Goal: Information Seeking & Learning: Understand process/instructions

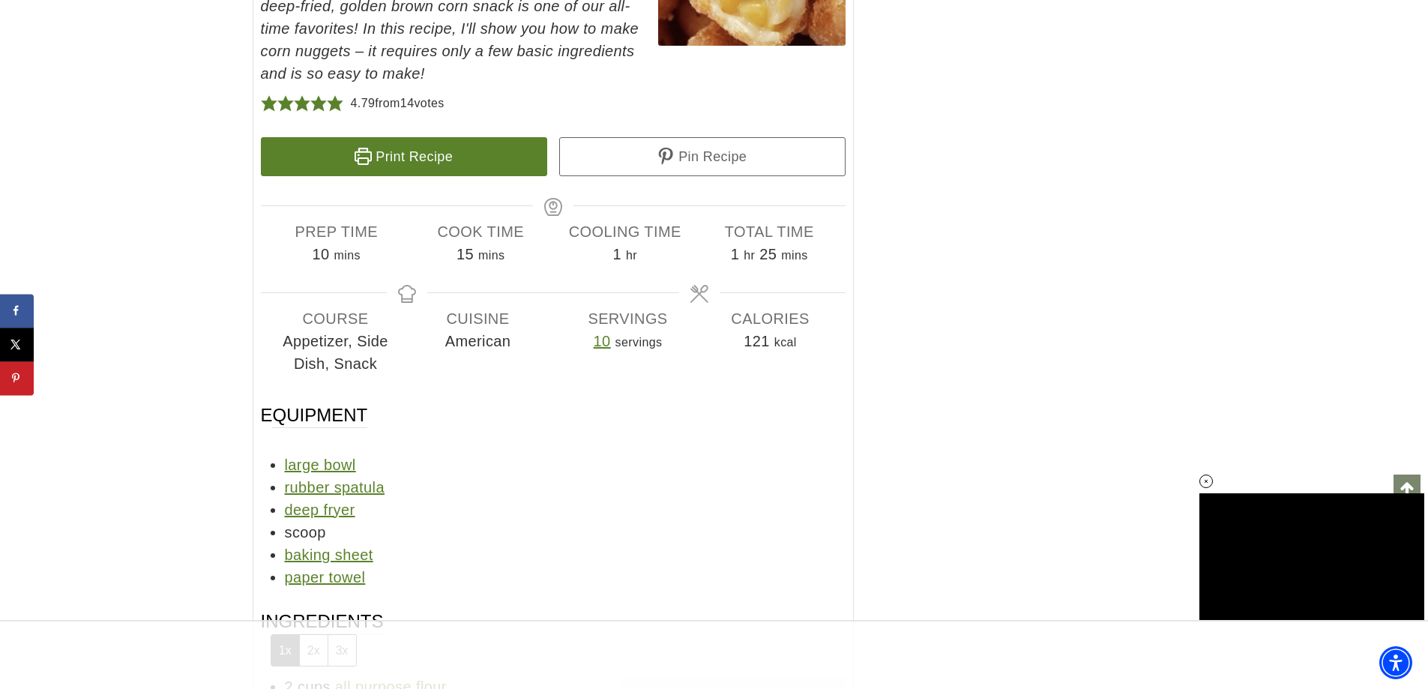
click at [404, 156] on link "Print Recipe" at bounding box center [404, 156] width 286 height 39
